Goal: Information Seeking & Learning: Learn about a topic

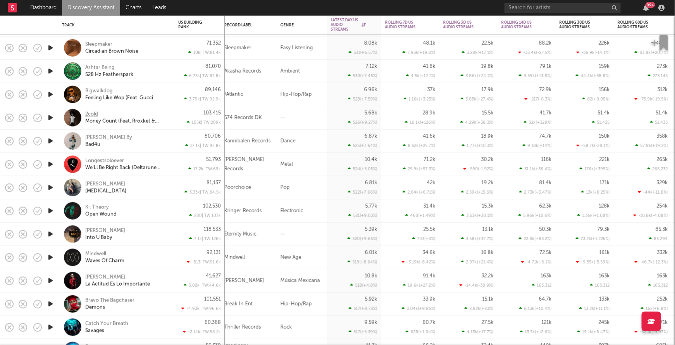
click at [95, 112] on div "2cold" at bounding box center [91, 113] width 13 height 7
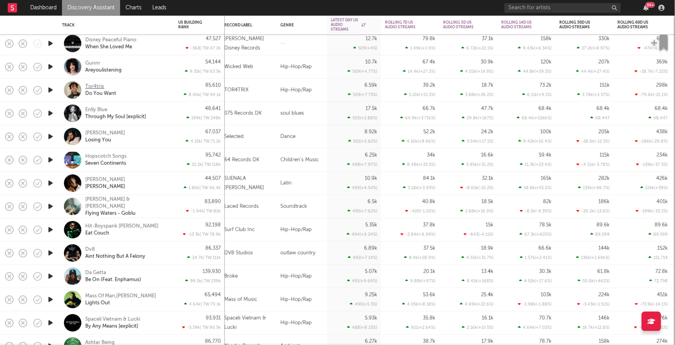
click at [97, 86] on div "Tor4trix" at bounding box center [94, 86] width 19 height 7
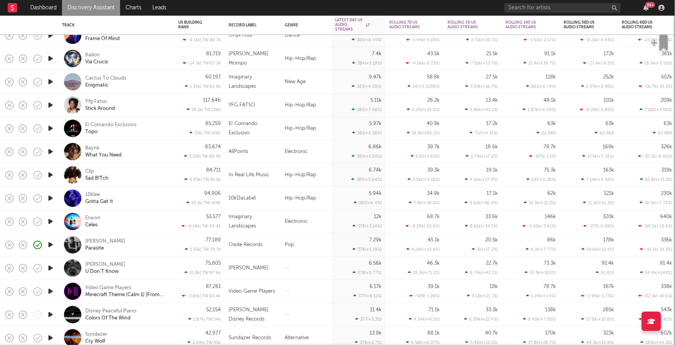
click at [51, 200] on icon "button" at bounding box center [51, 198] width 8 height 10
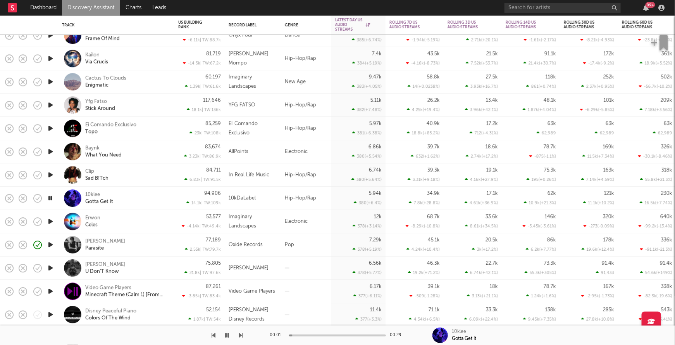
click at [51, 200] on icon "button" at bounding box center [50, 198] width 7 height 10
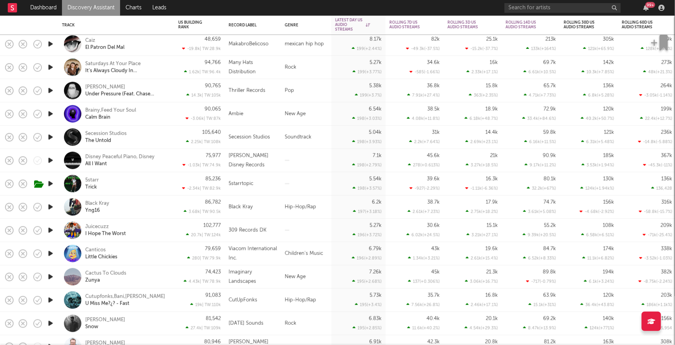
click at [50, 210] on icon "button" at bounding box center [51, 207] width 8 height 10
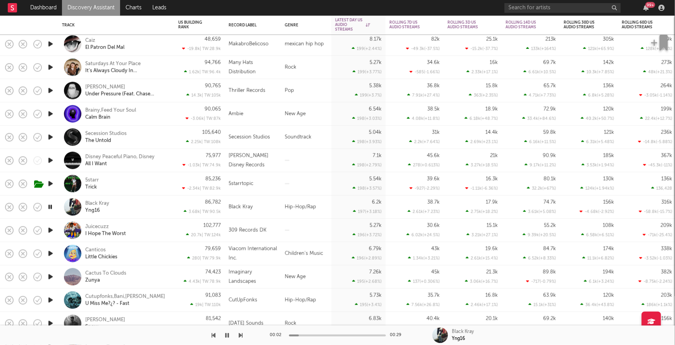
click at [50, 209] on icon "button" at bounding box center [50, 207] width 7 height 10
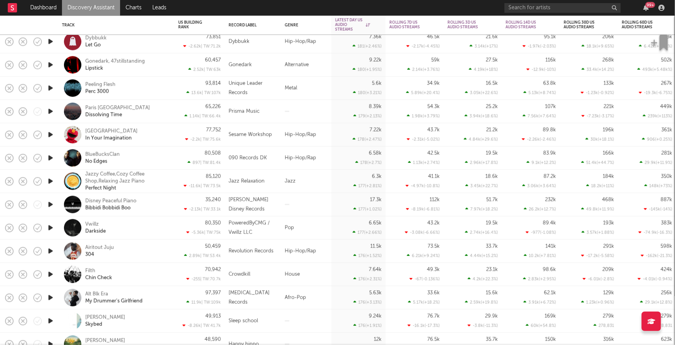
click at [51, 251] on icon "button" at bounding box center [51, 251] width 8 height 10
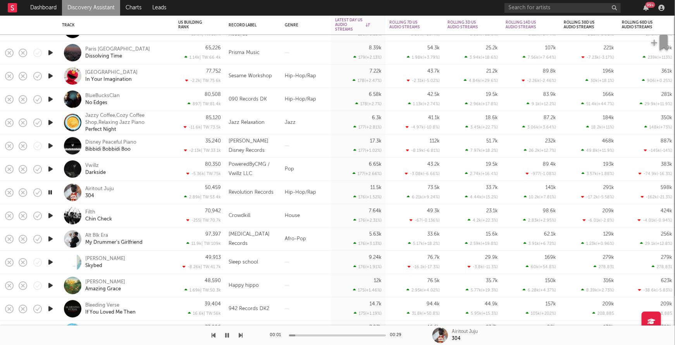
click at [49, 193] on icon "button" at bounding box center [50, 192] width 7 height 10
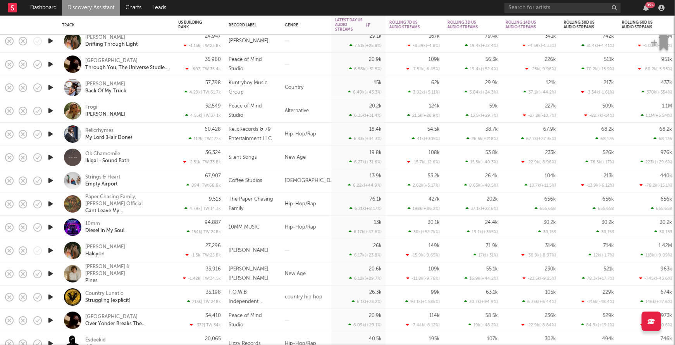
click at [149, 138] on div "Relicrhymes My Lord (Hair Done)" at bounding box center [126, 134] width 83 height 14
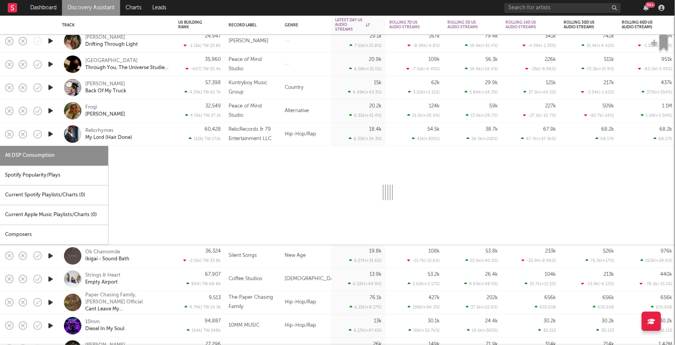
select select "1w"
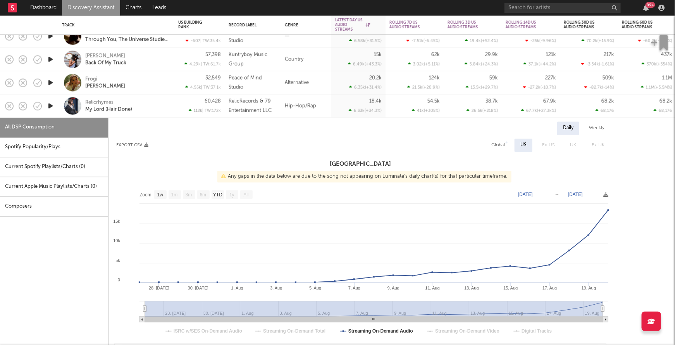
click at [52, 105] on icon "button" at bounding box center [51, 106] width 8 height 10
click at [52, 105] on icon "button" at bounding box center [50, 106] width 7 height 10
click at [147, 99] on div "Relicrhymes My Lord (Hair Done)" at bounding box center [126, 106] width 83 height 14
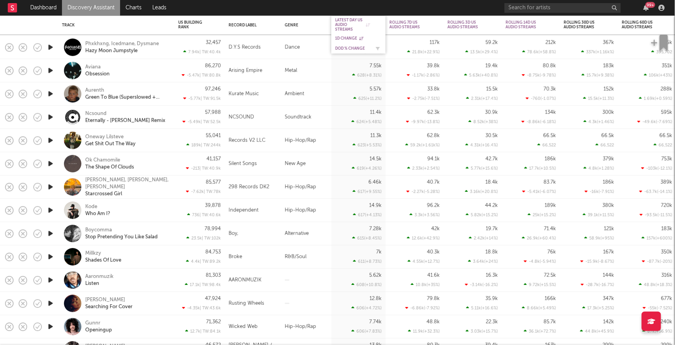
click at [345, 48] on div "DoD % Change" at bounding box center [352, 48] width 35 height 5
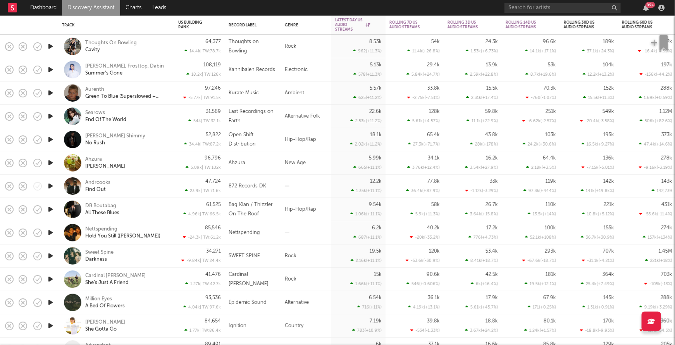
click at [48, 183] on icon "button" at bounding box center [51, 186] width 8 height 10
click at [108, 183] on div "Andrcooks" at bounding box center [97, 182] width 25 height 7
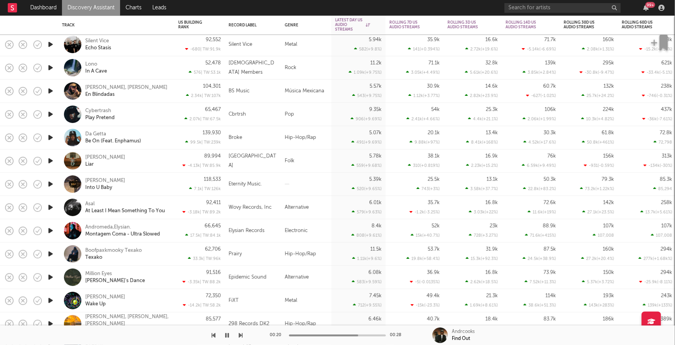
click at [50, 116] on icon "button" at bounding box center [51, 114] width 8 height 10
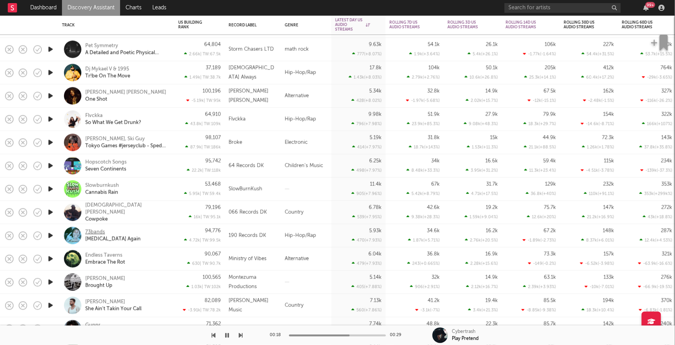
click at [93, 232] on div "73bands" at bounding box center [95, 231] width 20 height 7
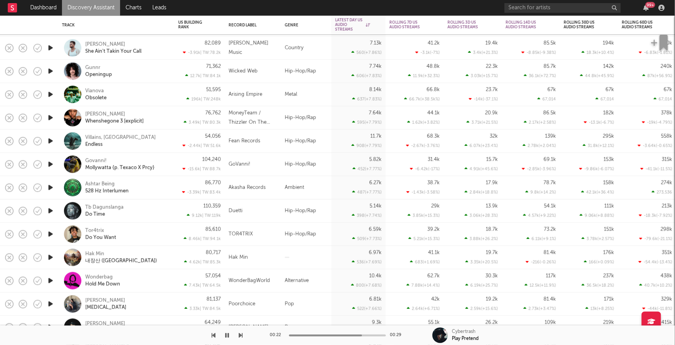
click at [229, 333] on icon "button" at bounding box center [227, 335] width 4 height 6
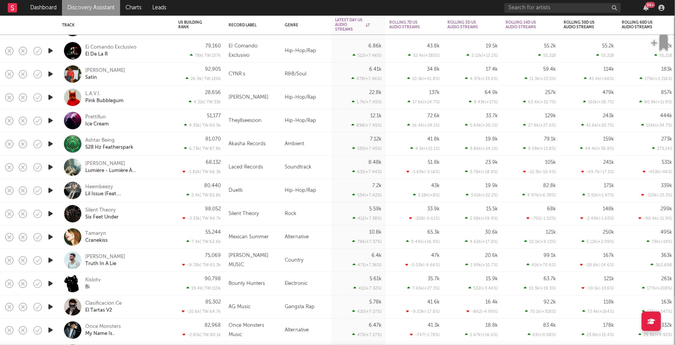
click at [171, 76] on div "Devin Donnell Satin" at bounding box center [116, 73] width 116 height 23
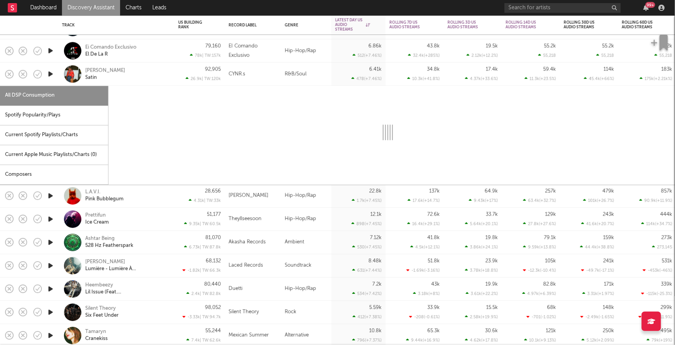
select select "1w"
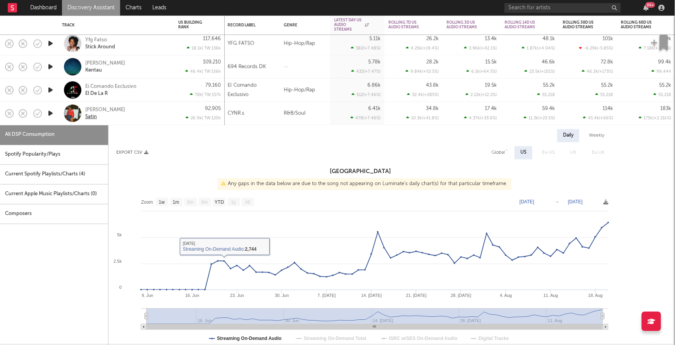
click at [93, 118] on div "Satin" at bounding box center [91, 116] width 12 height 7
click at [140, 113] on div "Devin Donnell Satin" at bounding box center [126, 113] width 83 height 14
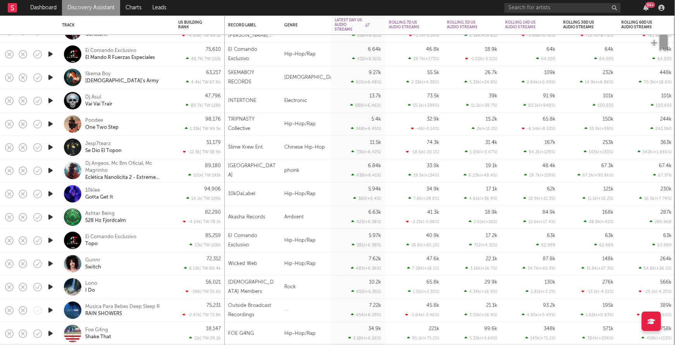
click at [48, 125] on icon "button" at bounding box center [51, 124] width 8 height 10
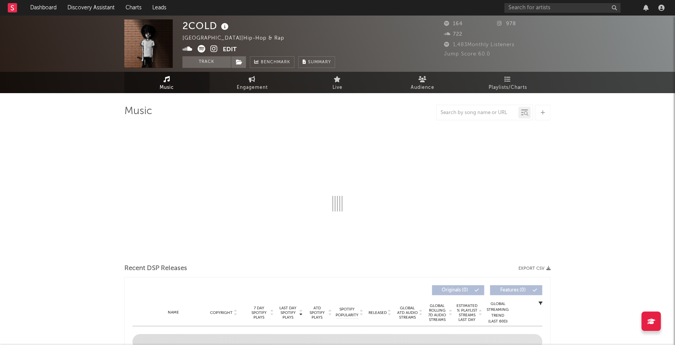
select select "1w"
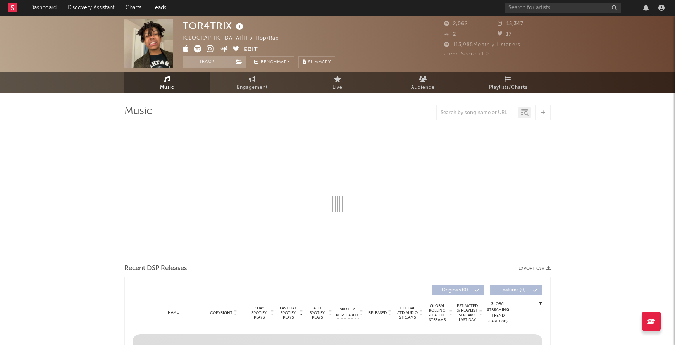
select select "6m"
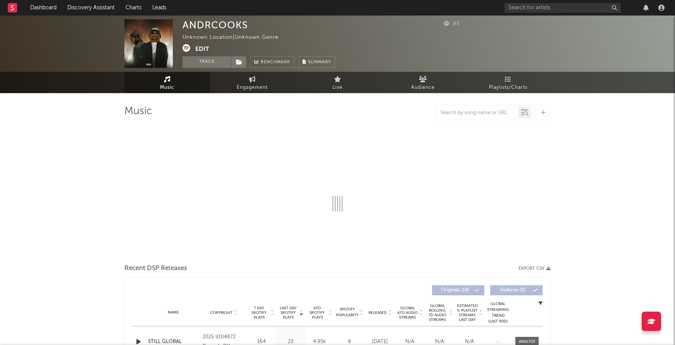
select select "1w"
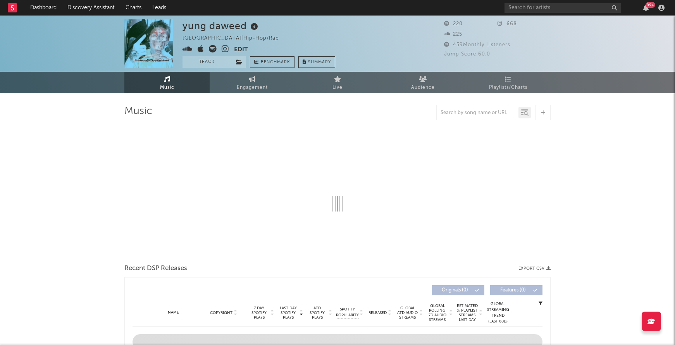
select select "6m"
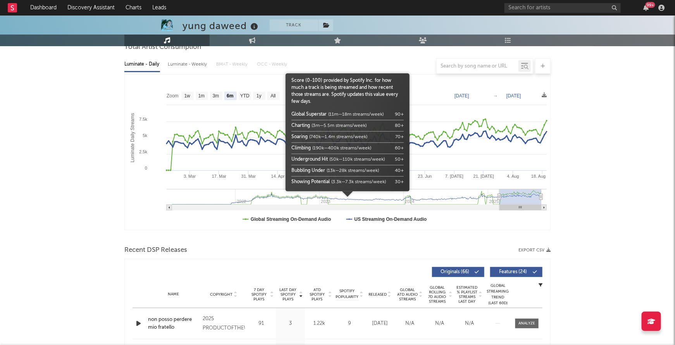
scroll to position [169, 0]
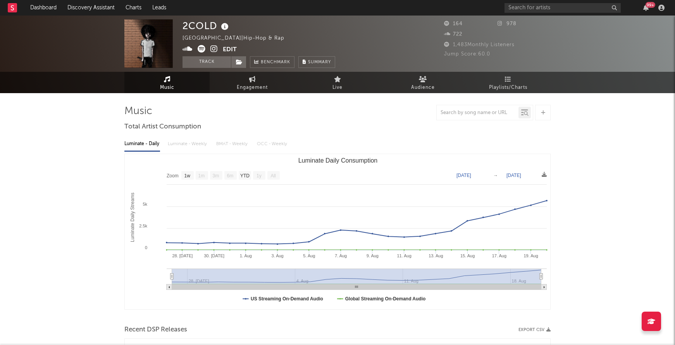
select select "1w"
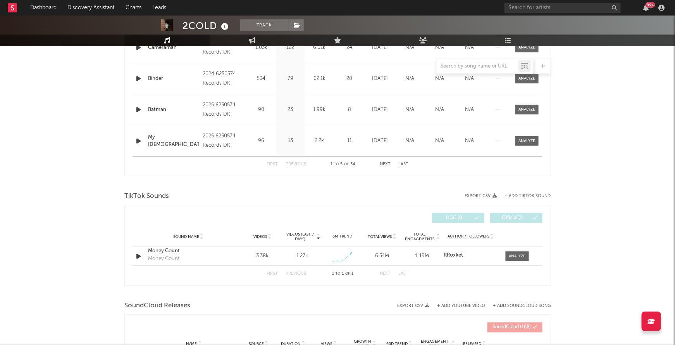
scroll to position [379, 0]
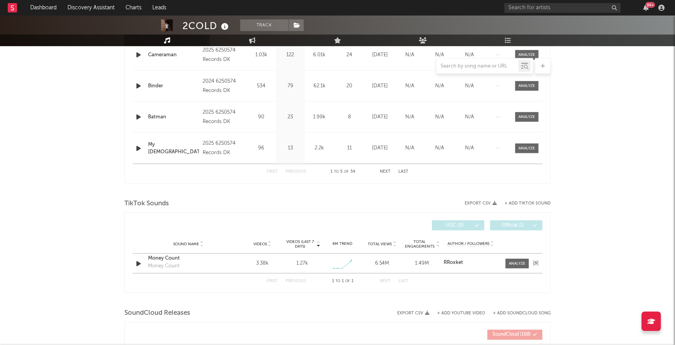
click at [137, 263] on icon "button" at bounding box center [139, 264] width 8 height 10
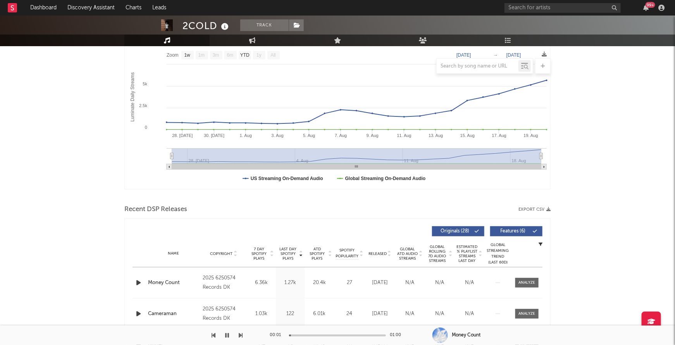
scroll to position [0, 0]
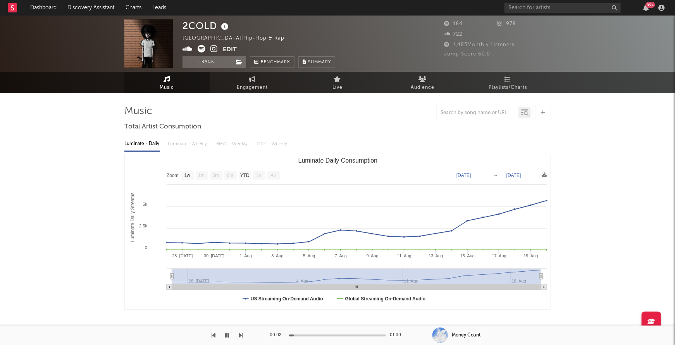
click at [202, 47] on icon at bounding box center [202, 49] width 8 height 8
click at [216, 48] on icon at bounding box center [214, 49] width 7 height 8
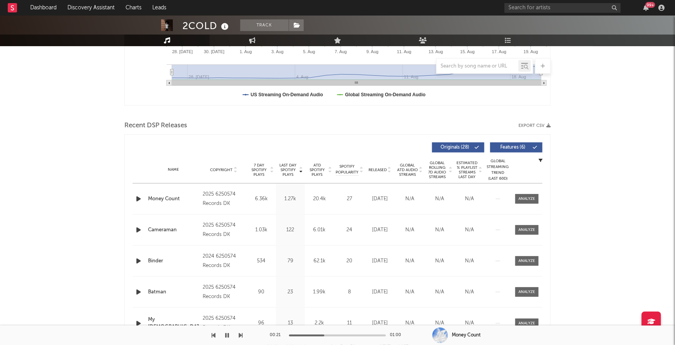
scroll to position [204, 0]
click at [227, 333] on icon "button" at bounding box center [227, 335] width 4 height 6
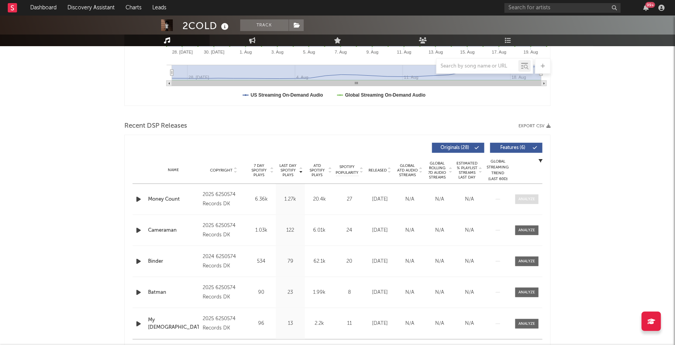
click at [536, 195] on span at bounding box center [527, 199] width 23 height 10
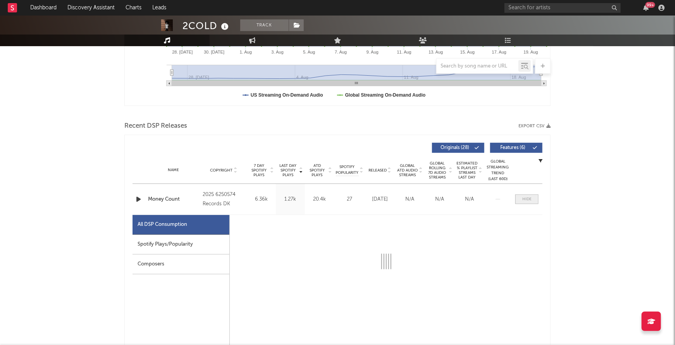
select select "1w"
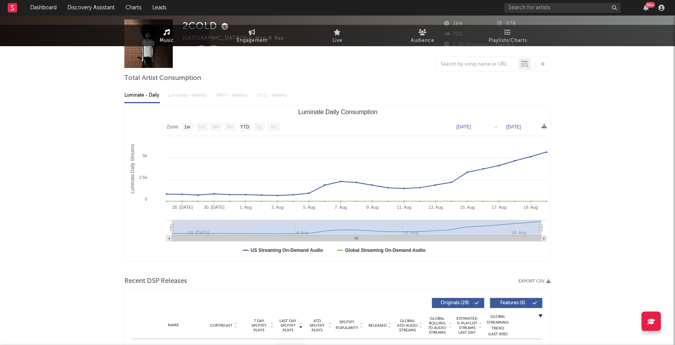
scroll to position [0, 0]
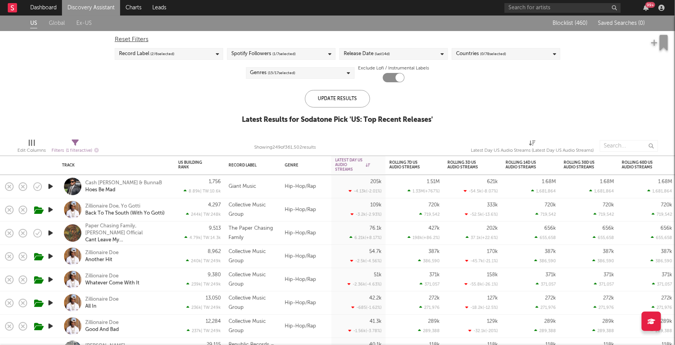
click at [389, 50] on span "(last 14 d)" at bounding box center [382, 53] width 15 height 9
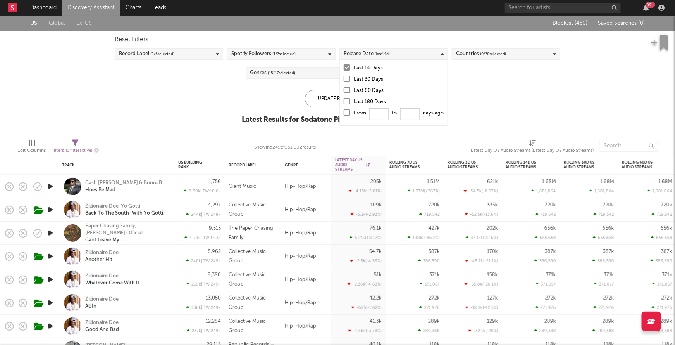
click at [348, 114] on div at bounding box center [347, 112] width 6 height 6
click at [344, 114] on input "From to days ago" at bounding box center [344, 115] width 0 height 12
click at [380, 113] on input "From to days ago" at bounding box center [379, 114] width 19 height 12
type input "0"
click at [330, 100] on div "Update Results" at bounding box center [337, 98] width 65 height 17
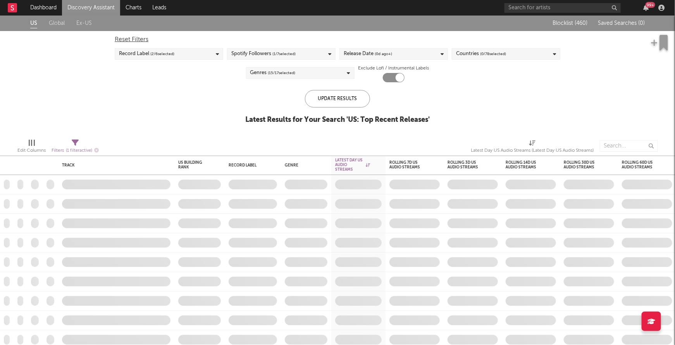
click at [478, 55] on div "Countries ( 0 / 78 selected)" at bounding box center [481, 53] width 50 height 9
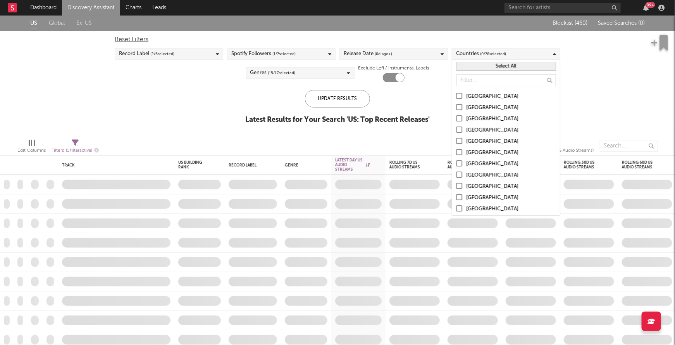
click at [460, 97] on div at bounding box center [459, 96] width 6 height 6
click at [456, 97] on input "[GEOGRAPHIC_DATA]" at bounding box center [456, 96] width 0 height 9
click at [272, 74] on span "( 15 / 17 selected)" at bounding box center [282, 72] width 28 height 9
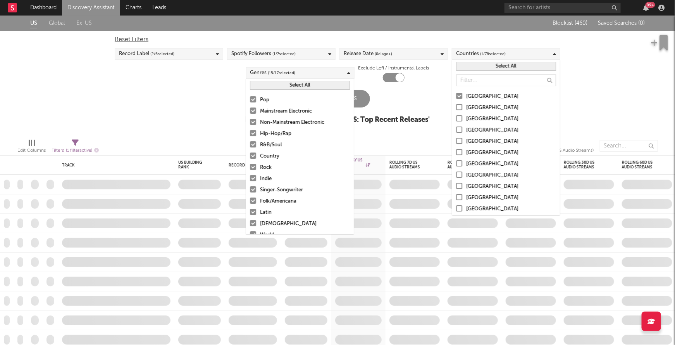
click at [254, 110] on div at bounding box center [253, 110] width 6 height 6
click at [250, 110] on input "Mainstream Electronic" at bounding box center [250, 111] width 0 height 9
click at [254, 94] on div "Pop Mainstream Electronic Non-Mainstream Electronic Hip-Hop/Rap R&B/Soul Countr…" at bounding box center [300, 189] width 108 height 197
click at [253, 100] on div at bounding box center [253, 99] width 6 height 6
click at [250, 100] on input "Pop" at bounding box center [250, 99] width 0 height 9
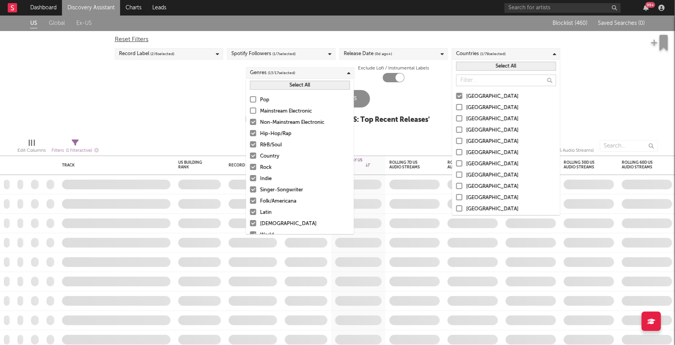
click at [253, 119] on div at bounding box center [253, 122] width 6 height 6
click at [250, 119] on input "Non-Mainstream Electronic" at bounding box center [250, 122] width 0 height 9
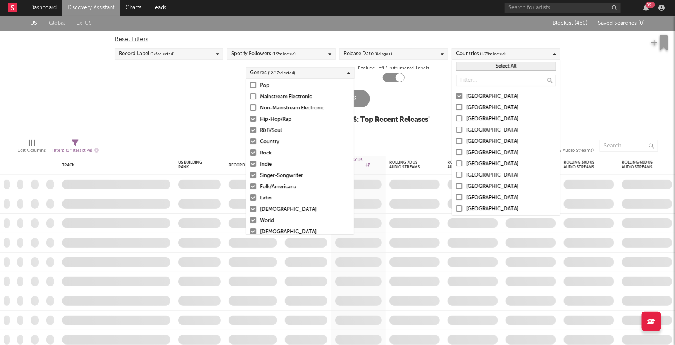
click at [254, 85] on div at bounding box center [253, 85] width 6 height 6
click at [250, 85] on input "Pop" at bounding box center [250, 85] width 0 height 9
click at [253, 187] on div at bounding box center [253, 186] width 6 height 6
click at [250, 187] on input "Folk/Americana" at bounding box center [250, 186] width 0 height 9
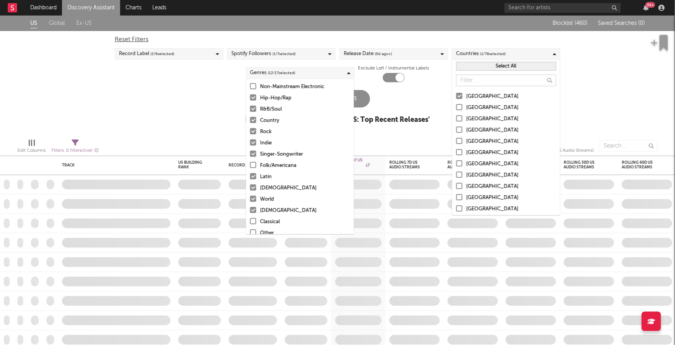
scroll to position [40, 0]
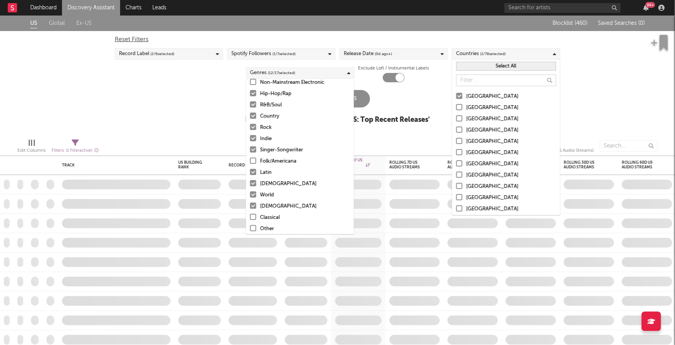
click at [254, 169] on div at bounding box center [253, 172] width 6 height 6
click at [250, 169] on input "Latin" at bounding box center [250, 172] width 0 height 9
click at [256, 183] on label "[DEMOGRAPHIC_DATA]" at bounding box center [300, 183] width 100 height 9
click at [250, 183] on input "[DEMOGRAPHIC_DATA]" at bounding box center [250, 183] width 0 height 9
click at [254, 195] on div at bounding box center [253, 194] width 6 height 6
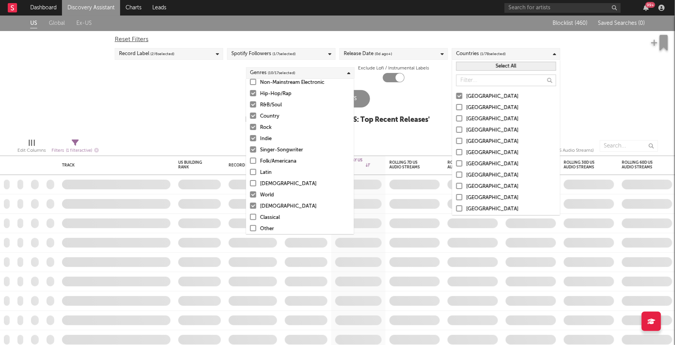
click at [250, 195] on input "World" at bounding box center [250, 194] width 0 height 9
click at [252, 205] on div at bounding box center [253, 205] width 6 height 6
click at [250, 205] on input "[DEMOGRAPHIC_DATA]" at bounding box center [250, 206] width 0 height 9
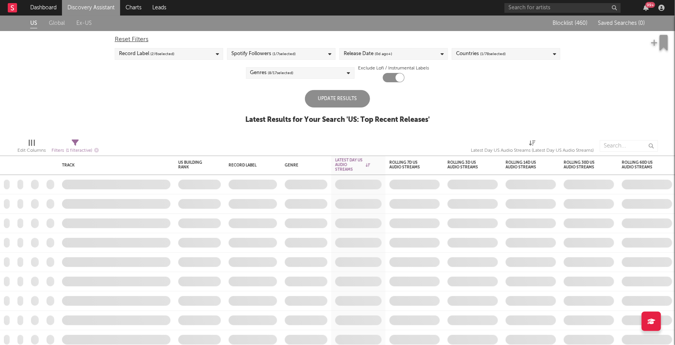
click at [372, 99] on div "Update Results Latest Results for Your Search ' US: Top Recent Releases '" at bounding box center [337, 111] width 185 height 42
click at [358, 99] on div "Update Results" at bounding box center [337, 98] width 65 height 17
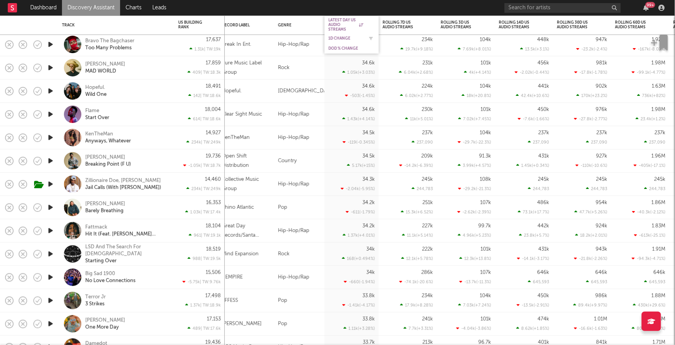
click at [340, 38] on div "1D Change" at bounding box center [346, 38] width 35 height 5
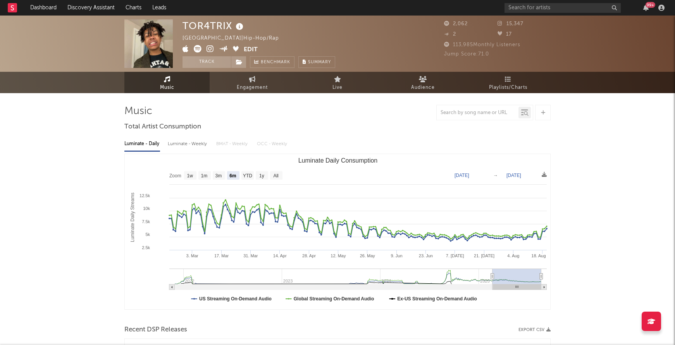
select select "6m"
click at [209, 52] on icon at bounding box center [210, 49] width 7 height 8
click at [198, 49] on icon at bounding box center [198, 49] width 8 height 8
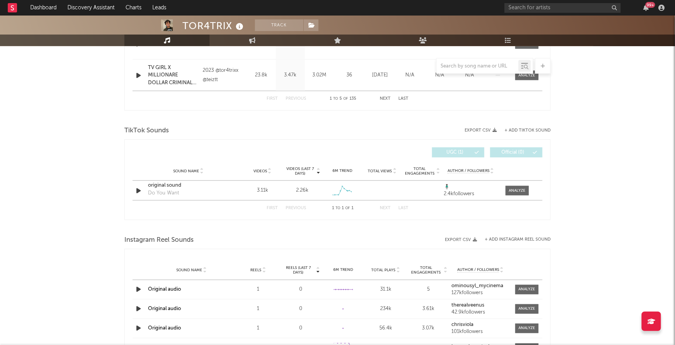
scroll to position [342, 0]
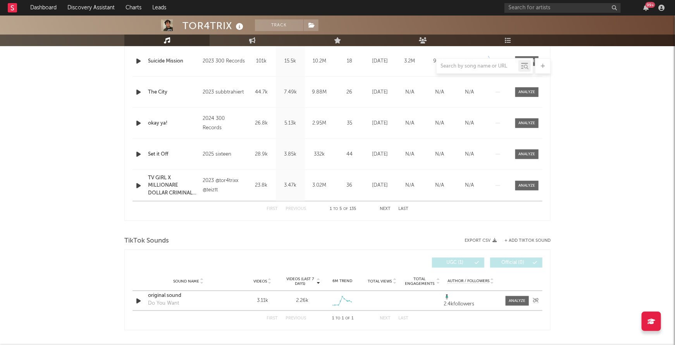
click at [142, 298] on icon "button" at bounding box center [139, 301] width 8 height 10
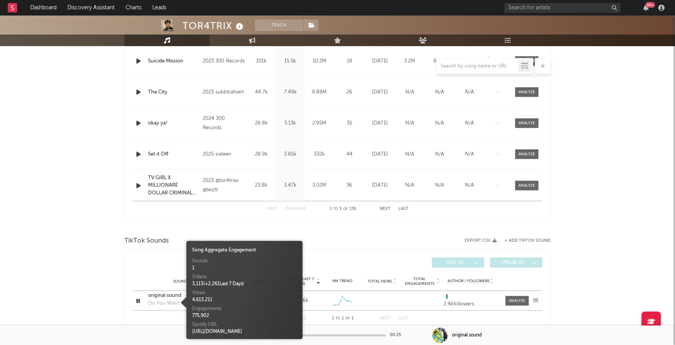
click at [164, 300] on div "Do You Want" at bounding box center [163, 303] width 31 height 8
click at [162, 292] on div "original sound" at bounding box center [188, 296] width 81 height 8
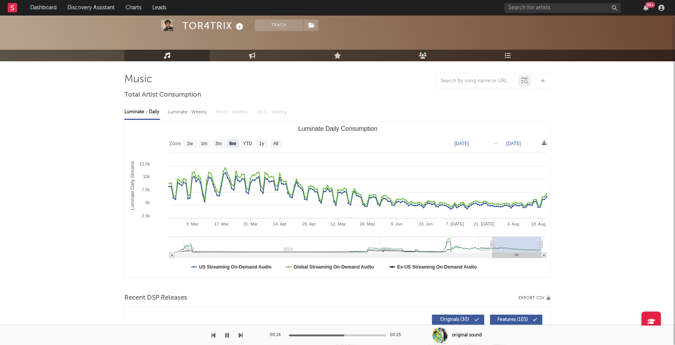
scroll to position [0, 0]
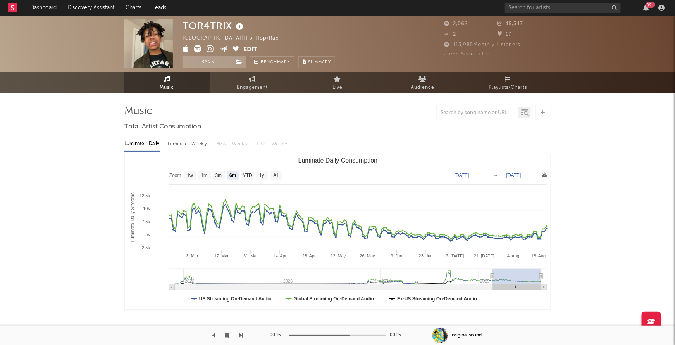
click at [197, 48] on icon at bounding box center [198, 49] width 8 height 8
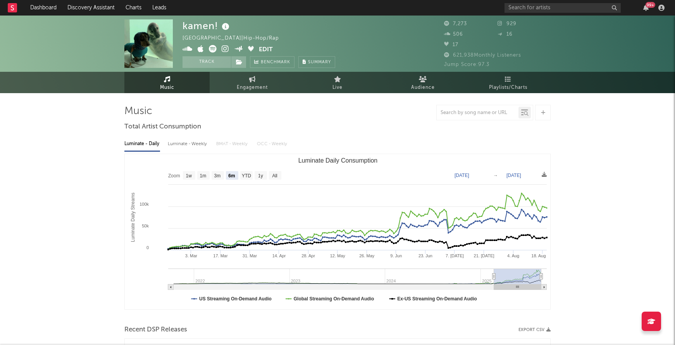
select select "6m"
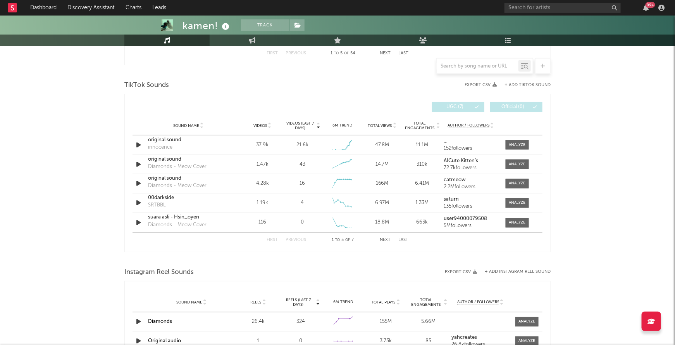
scroll to position [485, 0]
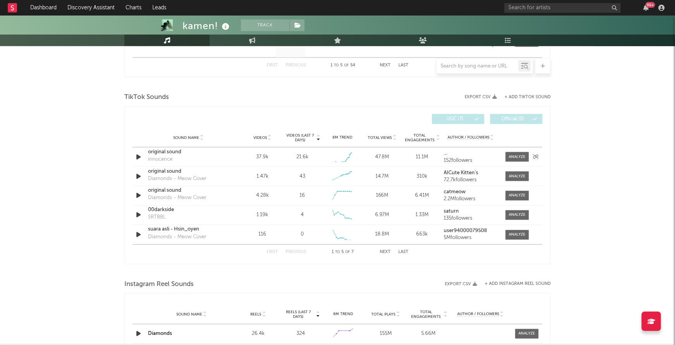
click at [141, 156] on icon "button" at bounding box center [139, 157] width 8 height 10
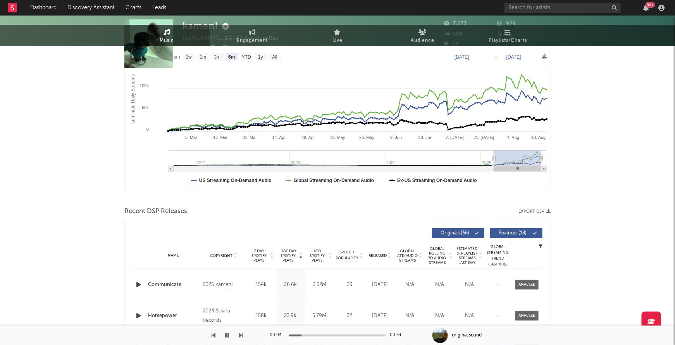
scroll to position [0, 0]
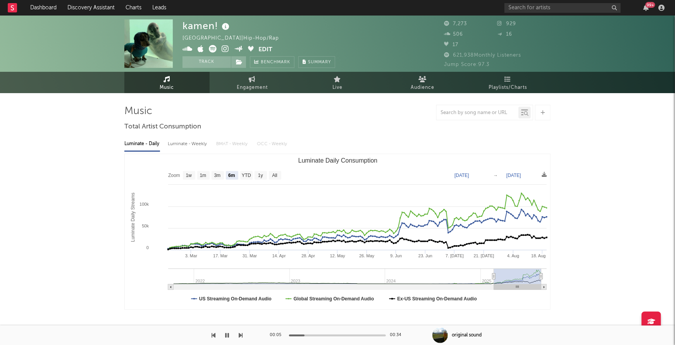
click at [224, 50] on icon at bounding box center [225, 49] width 7 height 8
click at [214, 43] on div "kamen! United States | Hip-Hop/Rap Edit Track Benchmark Summary" at bounding box center [259, 43] width 153 height 48
click at [215, 51] on icon at bounding box center [213, 49] width 8 height 8
click at [578, 7] on input "text" at bounding box center [563, 8] width 116 height 10
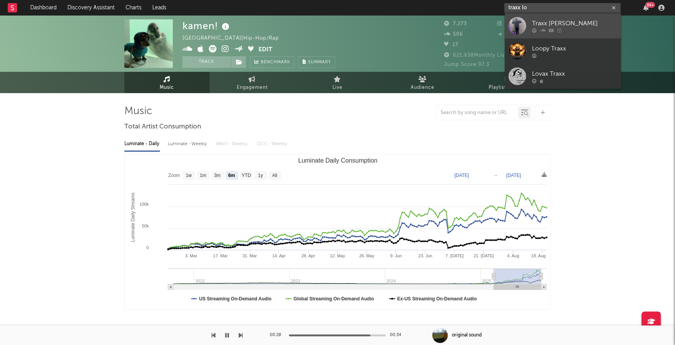
type input "traxx lo"
click at [570, 20] on div "Traxx Lou" at bounding box center [574, 23] width 85 height 9
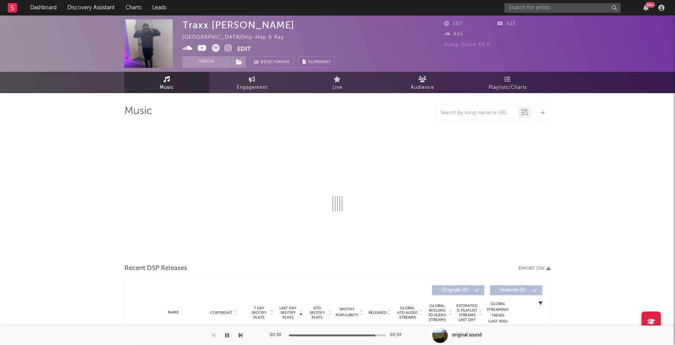
select select "1w"
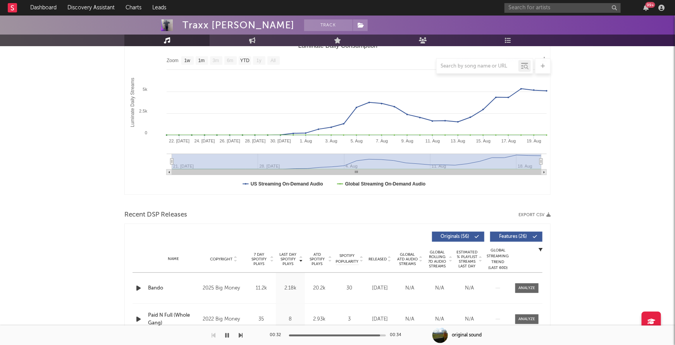
scroll to position [193, 0]
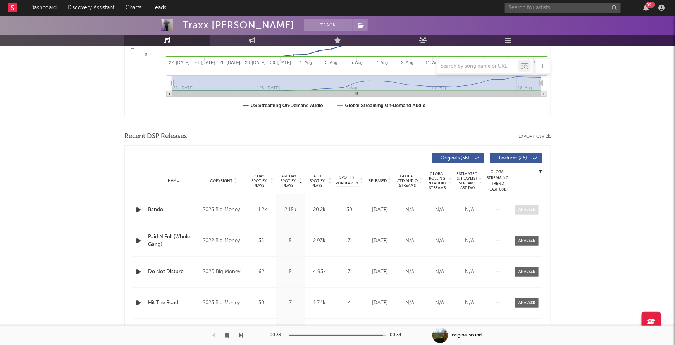
click at [534, 209] on div at bounding box center [527, 210] width 17 height 6
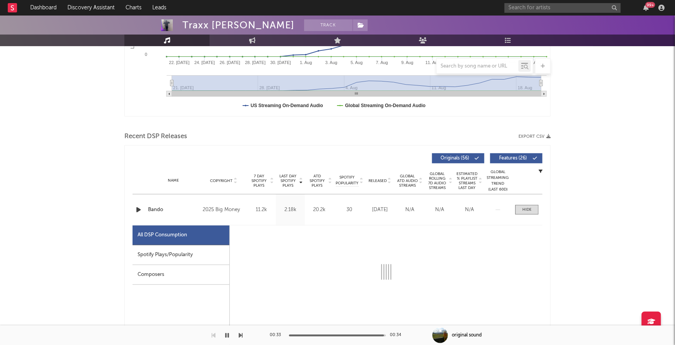
select select "1w"
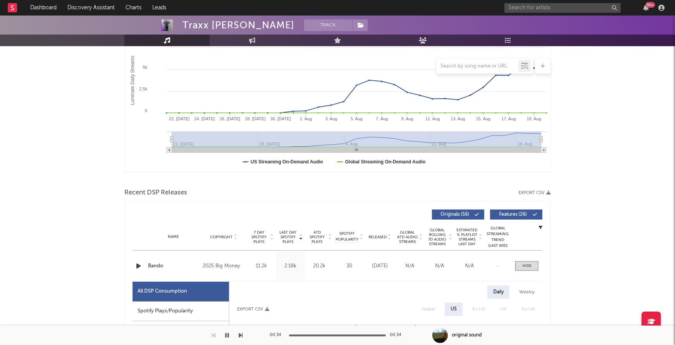
scroll to position [0, 0]
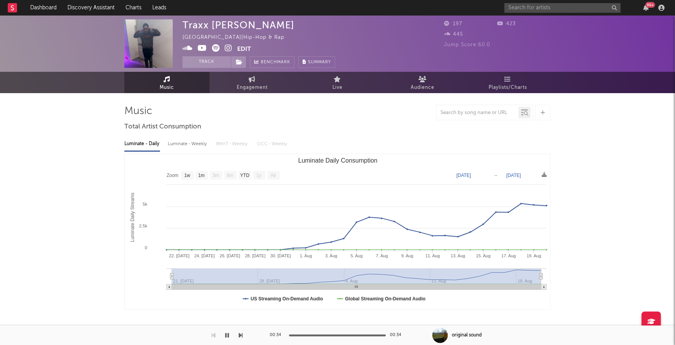
click at [217, 51] on icon at bounding box center [216, 48] width 8 height 8
click at [227, 49] on icon at bounding box center [228, 48] width 7 height 8
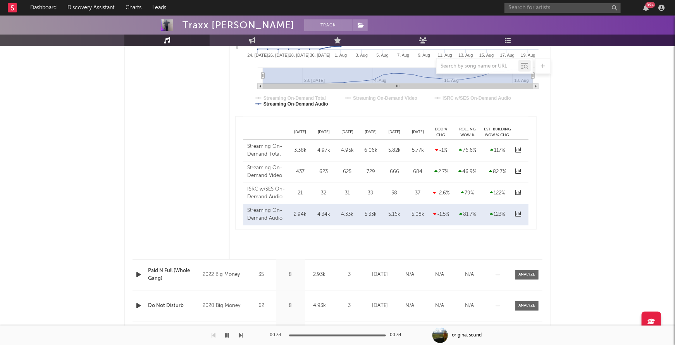
scroll to position [530, 0]
